Goal: Information Seeking & Learning: Learn about a topic

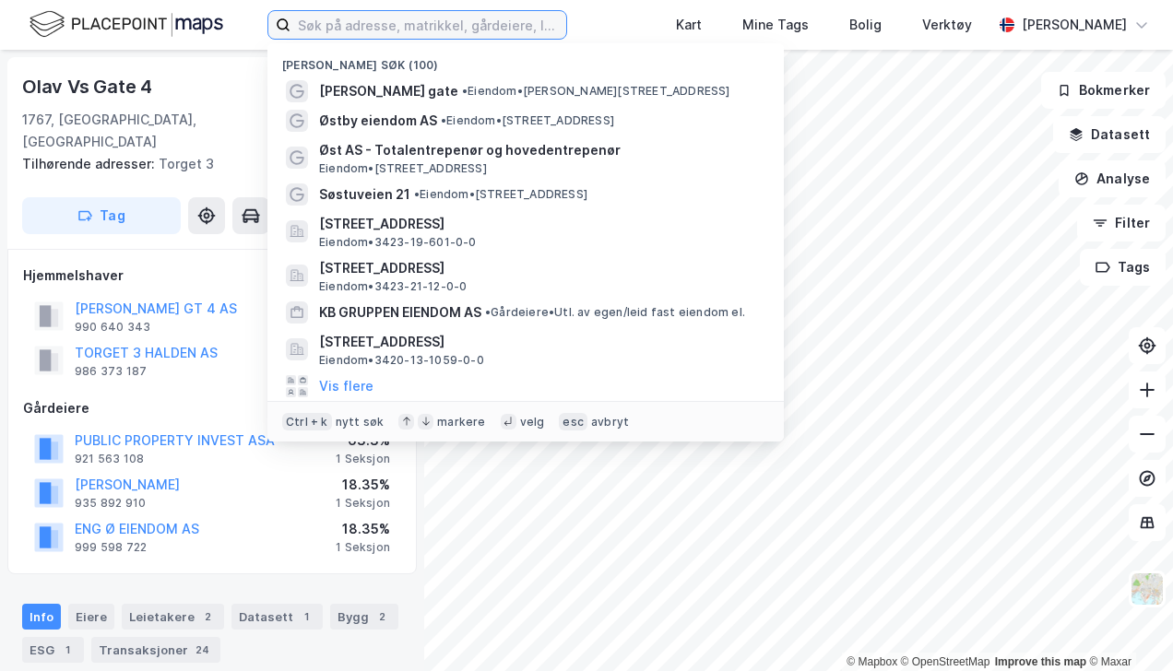
click at [404, 29] on input at bounding box center [428, 25] width 276 height 28
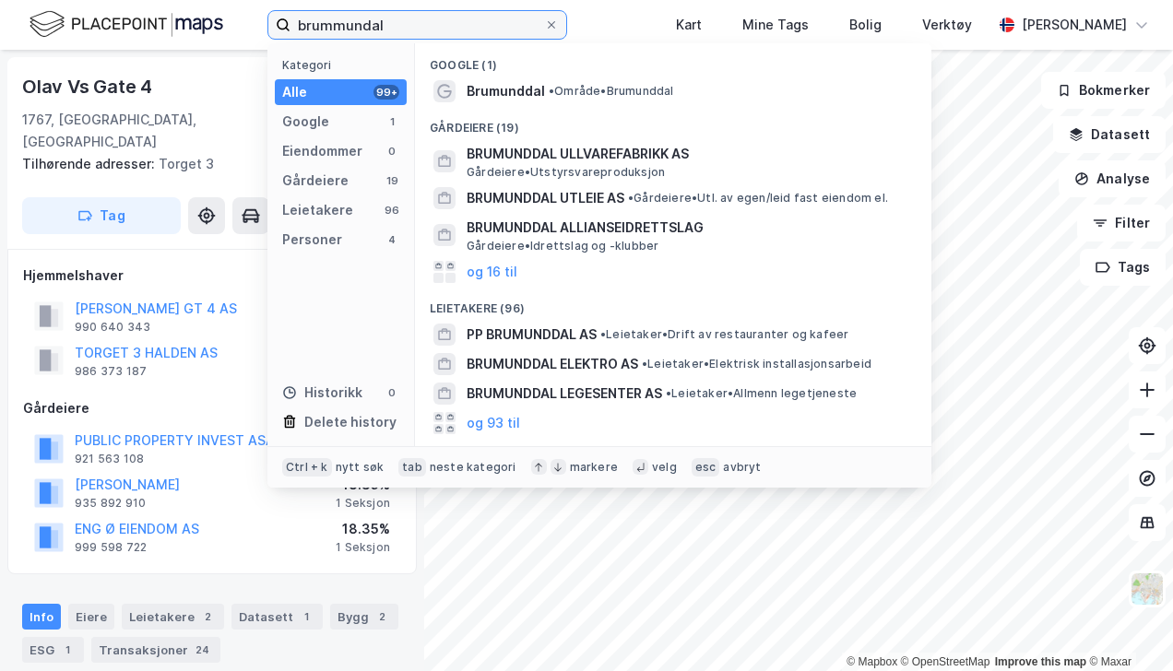
type input "brummundal"
click at [503, 81] on span "Brumunddal" at bounding box center [506, 91] width 78 height 22
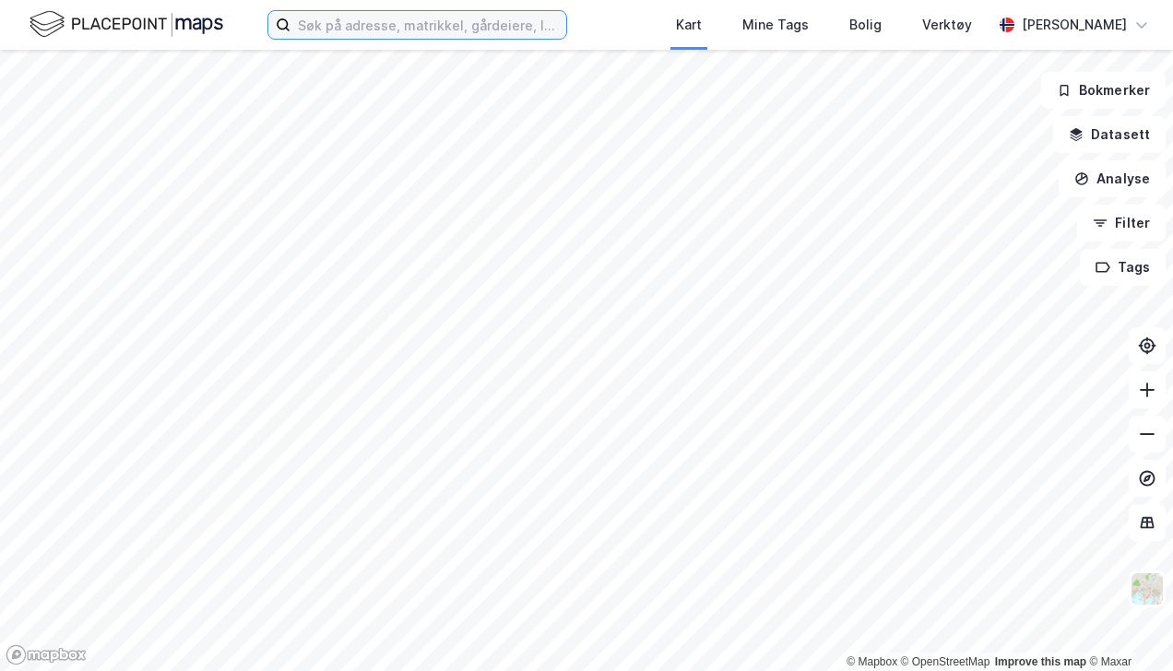
click at [428, 25] on input at bounding box center [428, 25] width 276 height 28
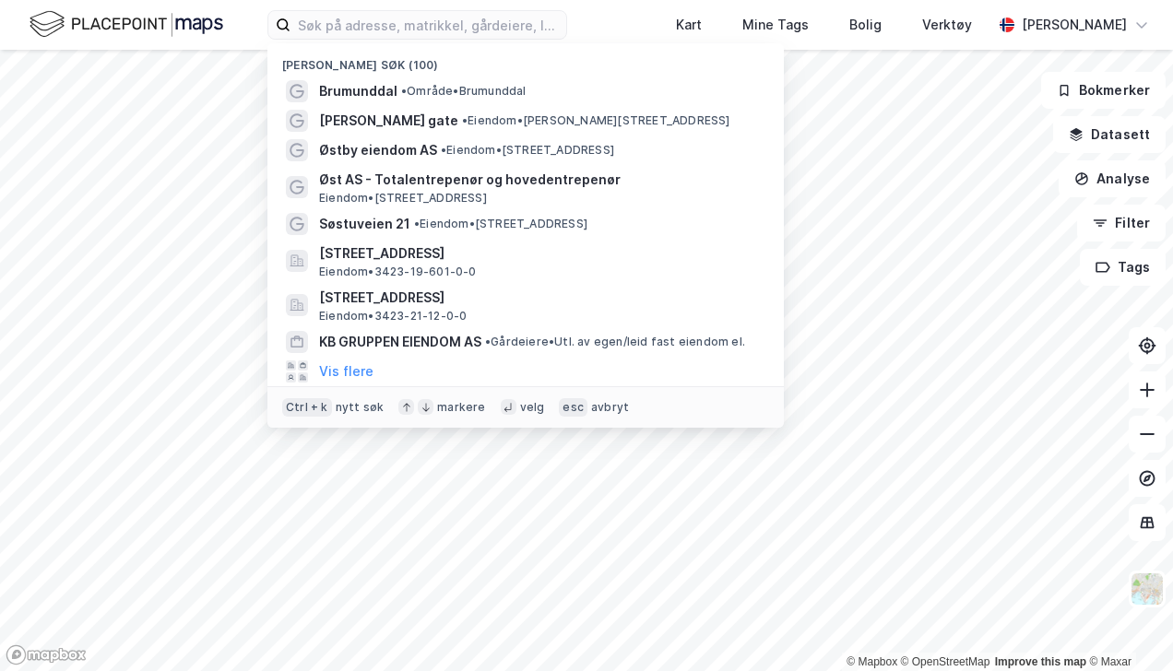
click at [402, 85] on span "•" at bounding box center [404, 91] width 6 height 14
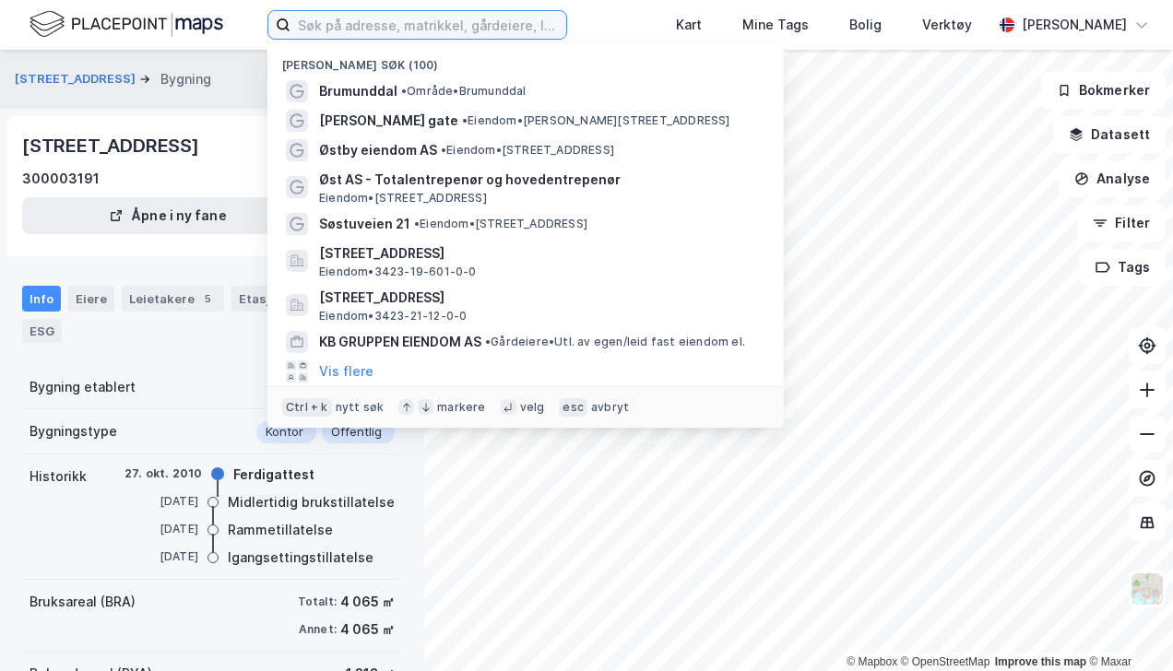
click at [359, 31] on input at bounding box center [428, 25] width 276 height 28
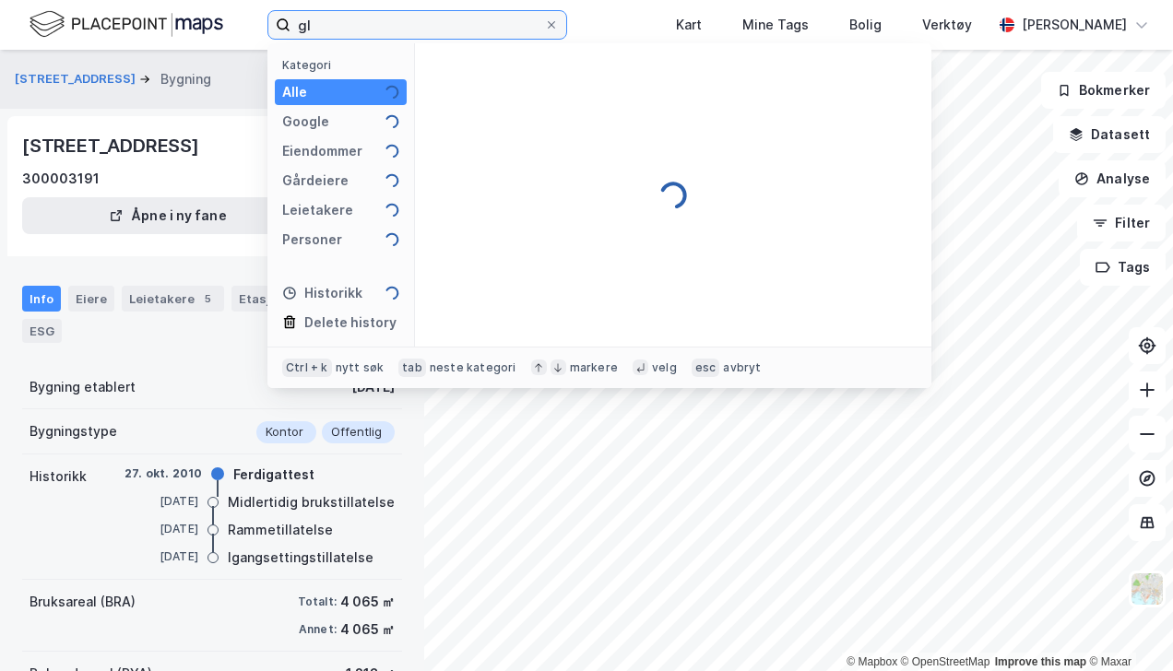
type input "g"
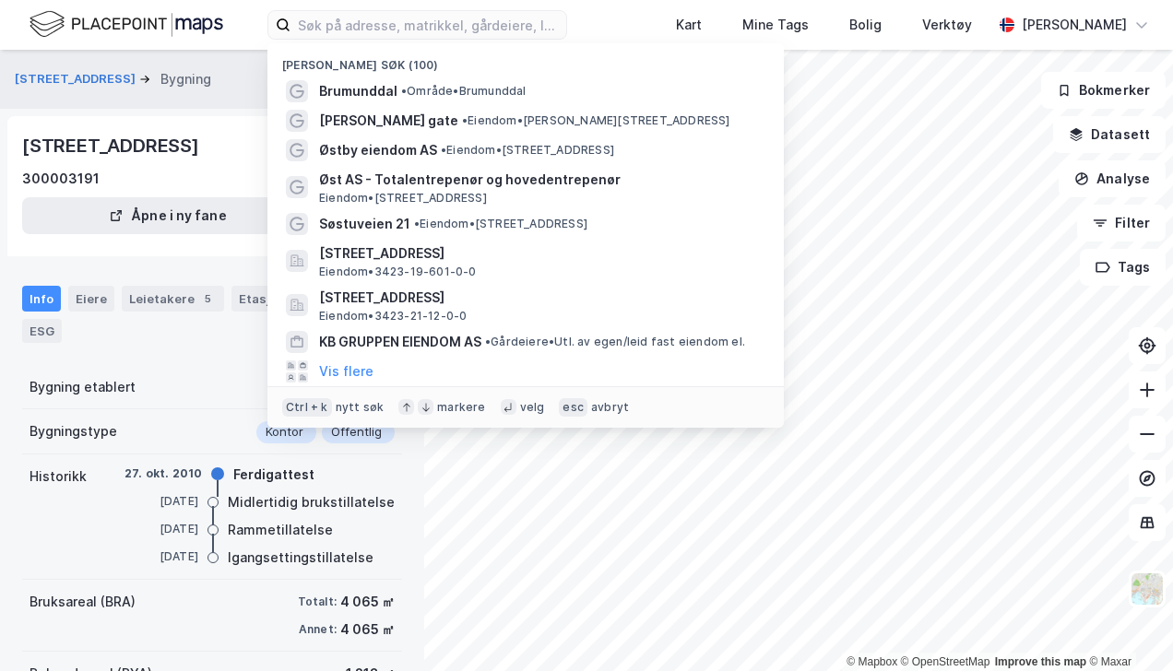
click at [625, 13] on div "Nylige søk (100) Brumunddal • Område • Brumunddal KIWI Olav Vs gate • Eiendom •…" at bounding box center [586, 25] width 1173 height 50
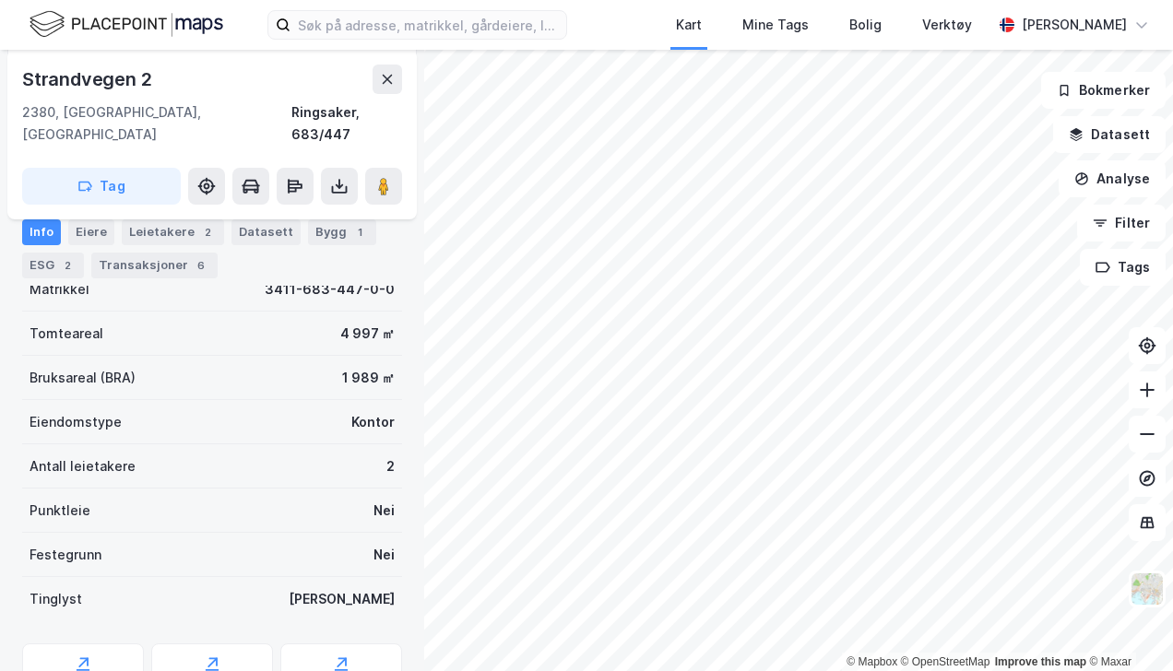
scroll to position [147, 0]
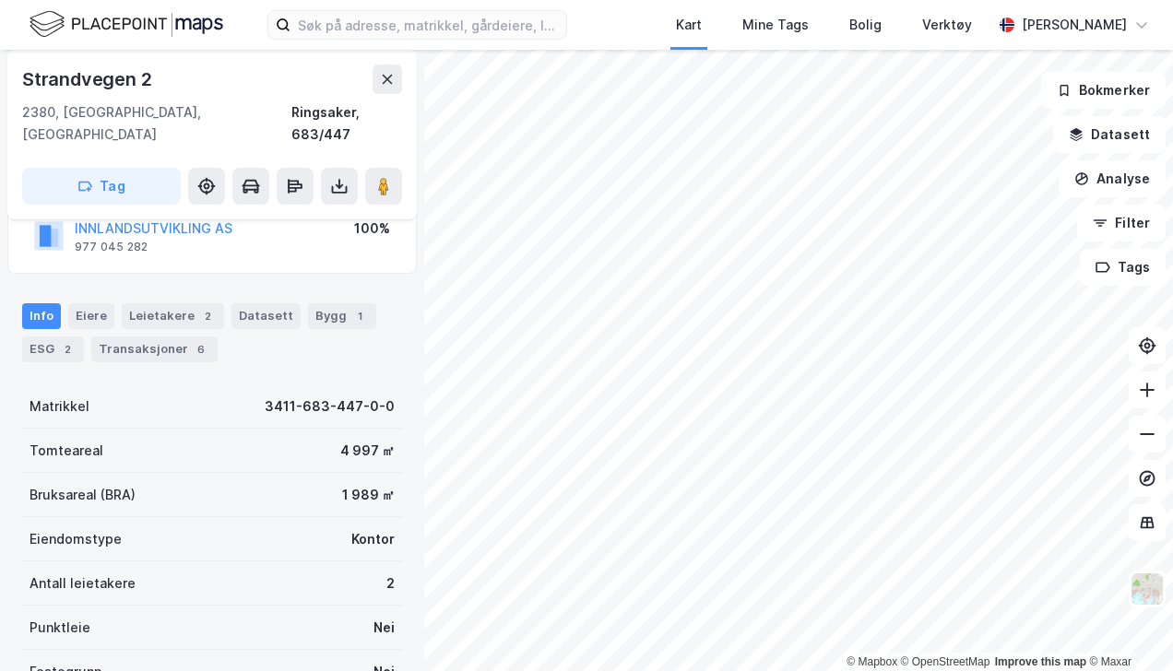
click at [170, 303] on div "Leietakere 2" at bounding box center [173, 316] width 102 height 26
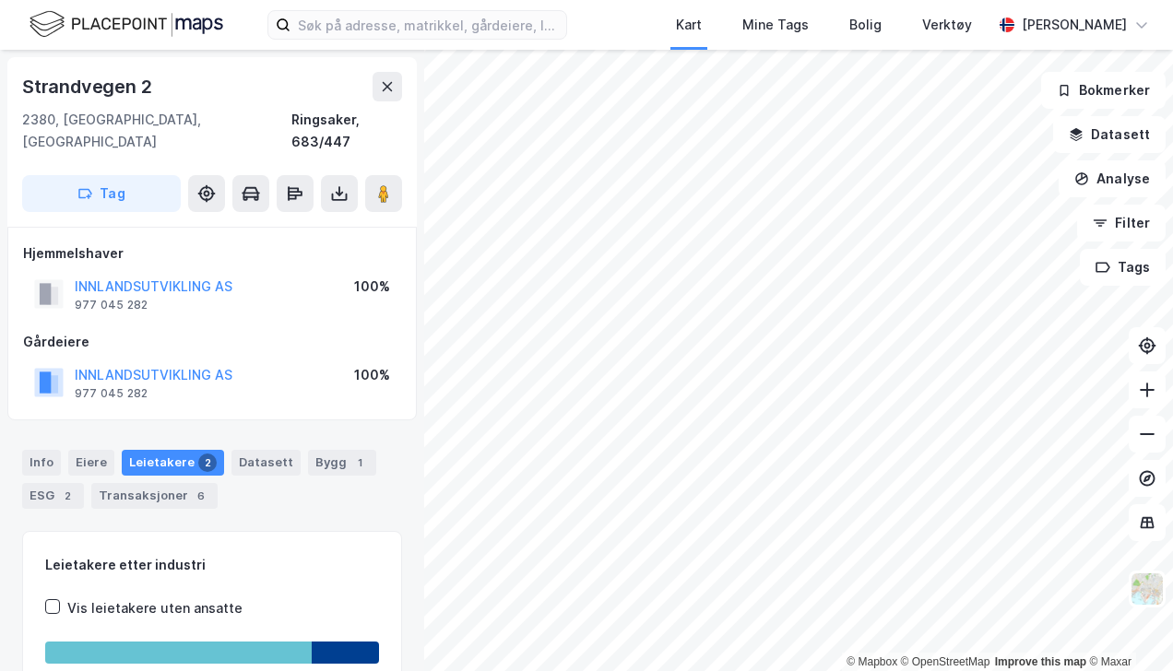
click at [321, 450] on div "Bygg 1" at bounding box center [342, 463] width 68 height 26
